Goal: Information Seeking & Learning: Get advice/opinions

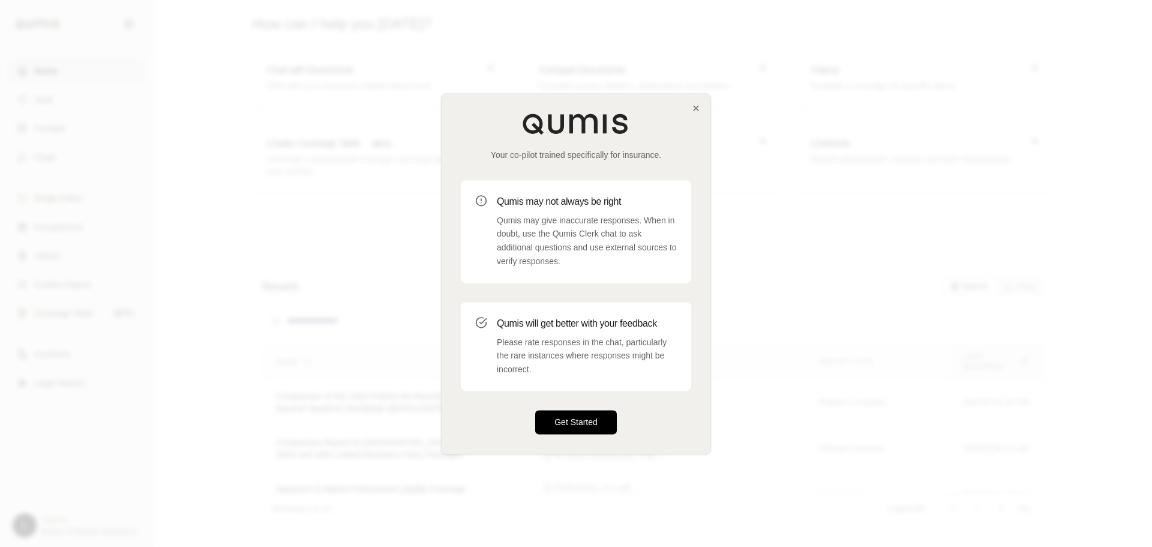
click at [572, 419] on button "Get Started" at bounding box center [576, 422] width 82 height 24
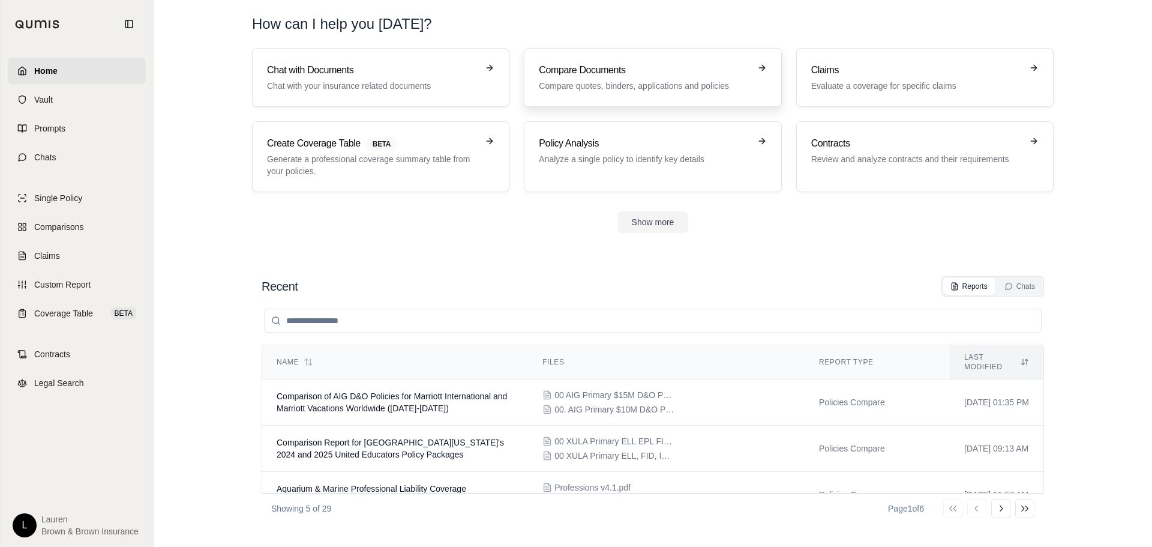
click at [586, 98] on link "Compare Documents Compare quotes, binders, applications and policies" at bounding box center [652, 77] width 257 height 59
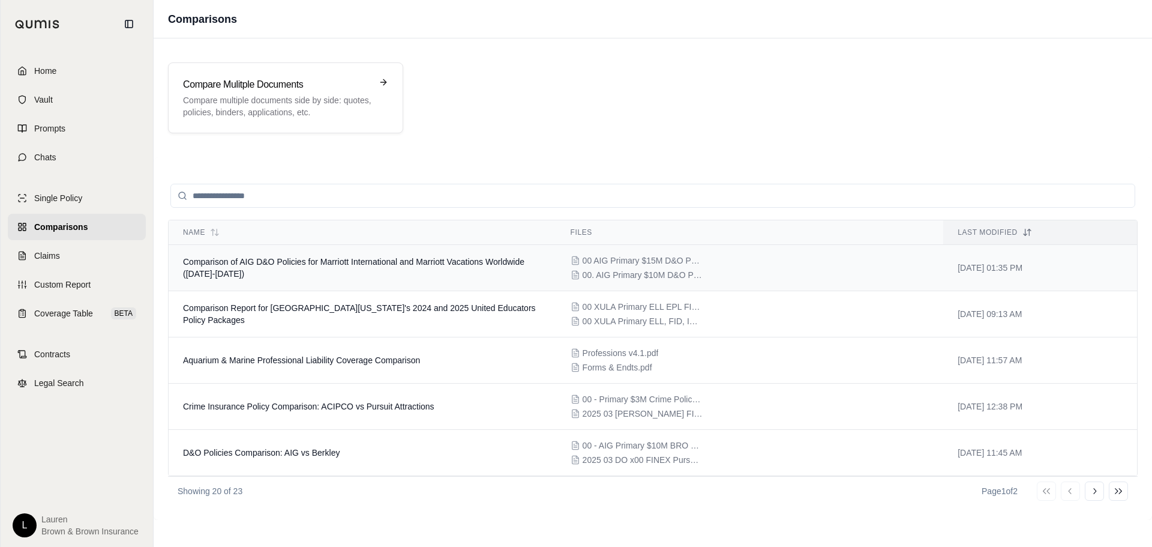
click at [483, 269] on td "Comparison of AIG D&O Policies for Marriott International and Marriott Vacation…" at bounding box center [363, 268] width 388 height 46
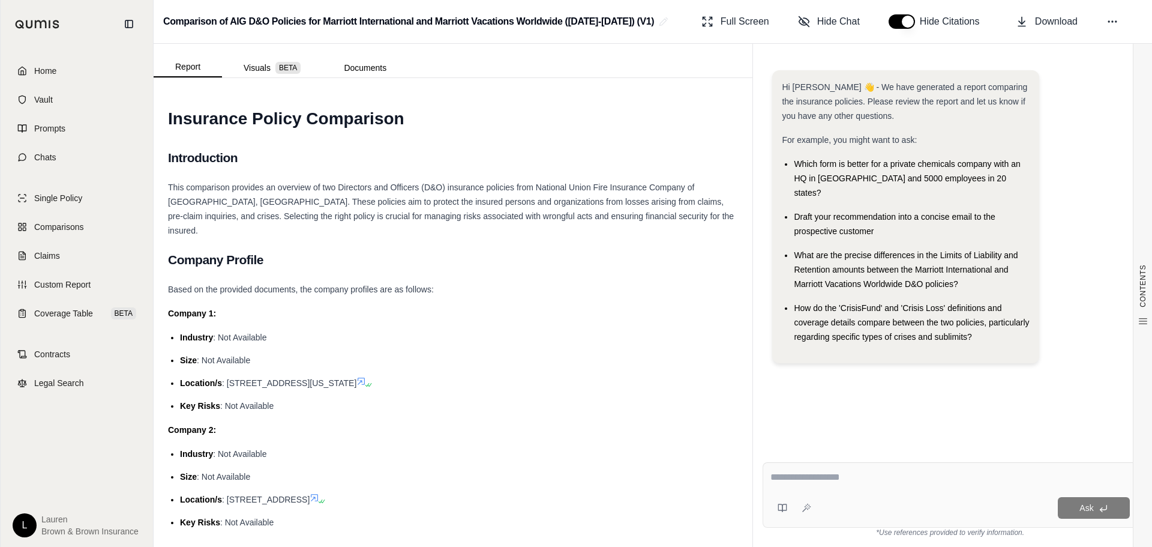
click at [893, 491] on div "Ask" at bounding box center [950, 494] width 375 height 65
click at [934, 482] on textarea at bounding box center [949, 477] width 359 height 14
click at [932, 485] on div at bounding box center [949, 479] width 359 height 19
type textarea "**********"
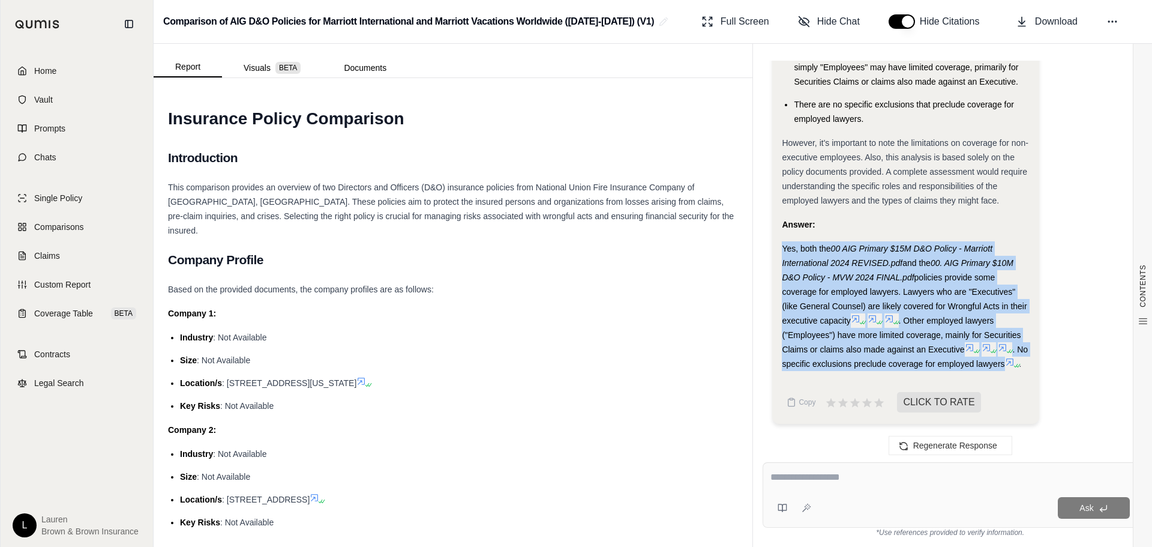
drag, startPoint x: 1023, startPoint y: 350, endPoint x: 781, endPoint y: 229, distance: 271.3
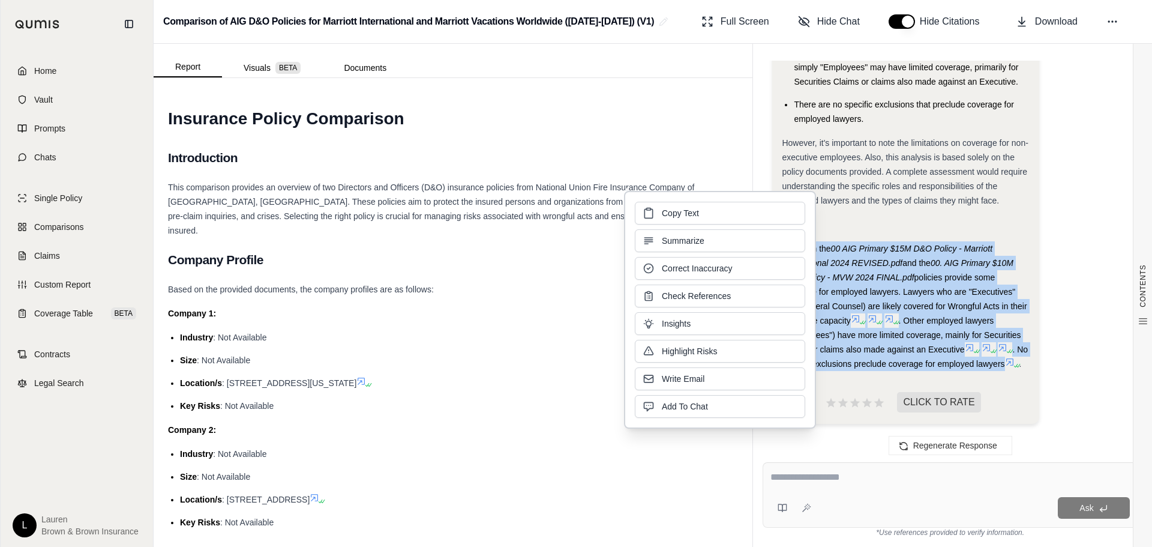
copy div "Yes, both the 00 AIG Primary $15M D&O Policy - Marriott International 2024 REVI…"
